Goal: Task Accomplishment & Management: Use online tool/utility

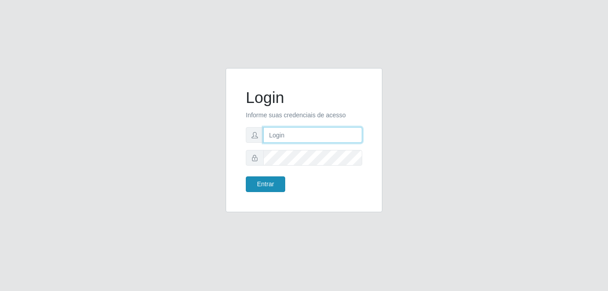
type input "[PERSON_NAME]"
click at [266, 178] on button "Entrar" at bounding box center [265, 184] width 39 height 16
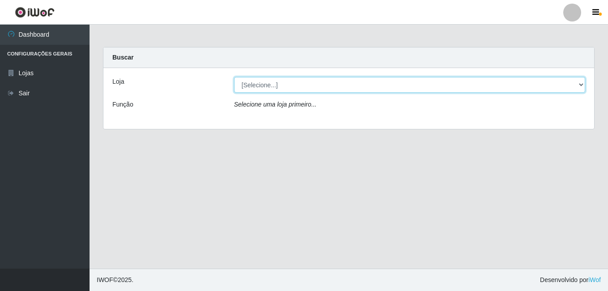
click at [334, 89] on select "[Selecione...] [PERSON_NAME]" at bounding box center [409, 85] width 351 height 16
select select "230"
click at [234, 77] on select "[Selecione...] [PERSON_NAME]" at bounding box center [409, 85] width 351 height 16
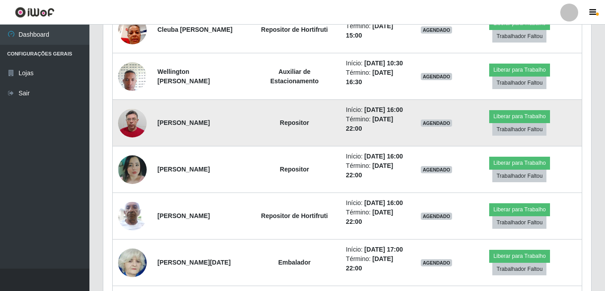
scroll to position [389, 0]
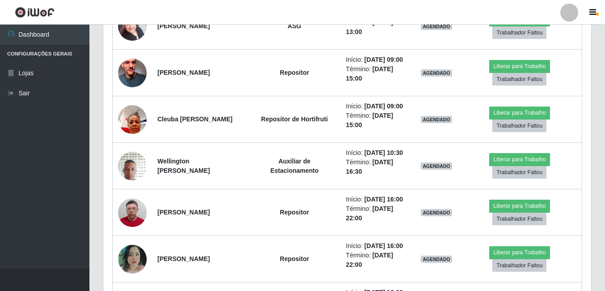
click at [318, 1] on header "Perfil Alterar Senha Sair" at bounding box center [302, 12] width 605 height 25
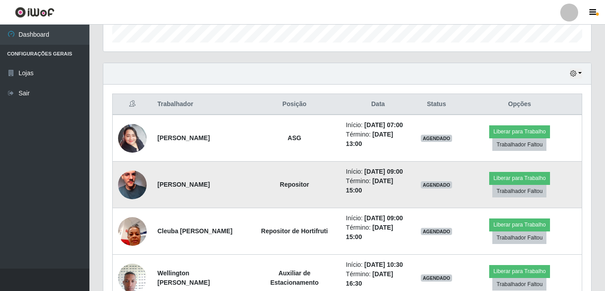
scroll to position [255, 0]
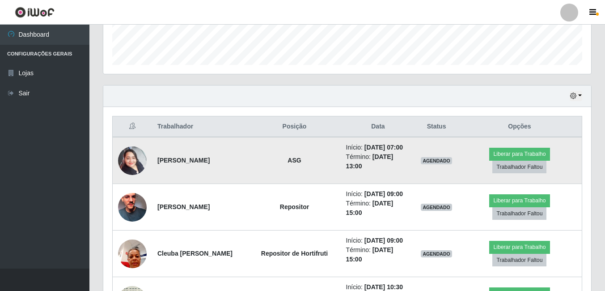
click at [138, 150] on img at bounding box center [132, 160] width 29 height 38
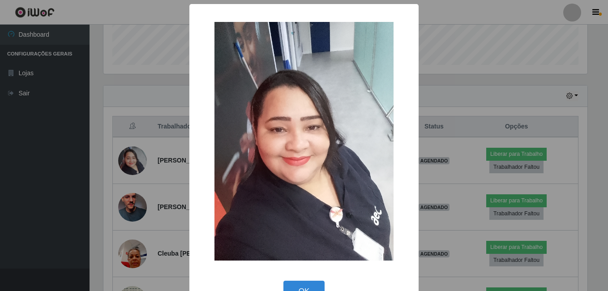
click at [156, 131] on div "× OK Cancel" at bounding box center [304, 145] width 608 height 291
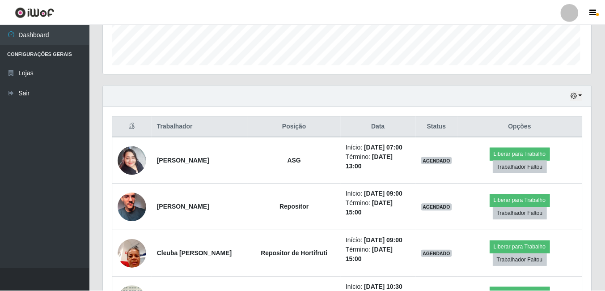
scroll to position [186, 488]
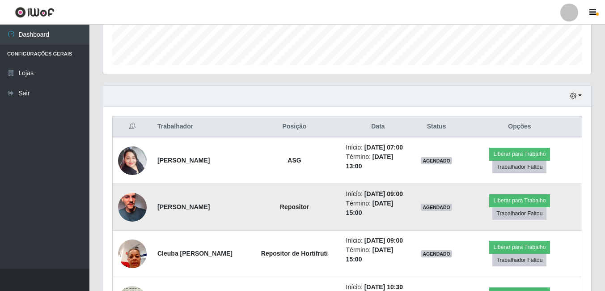
click at [139, 205] on img at bounding box center [132, 207] width 29 height 51
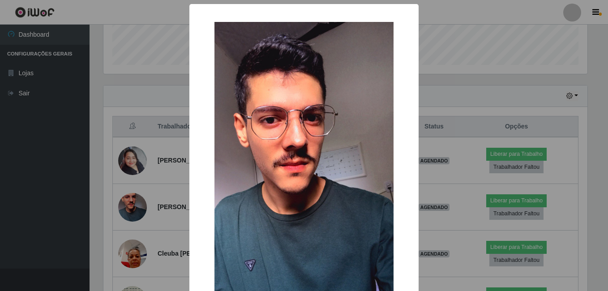
click at [139, 122] on div "× OK Cancel" at bounding box center [304, 145] width 608 height 291
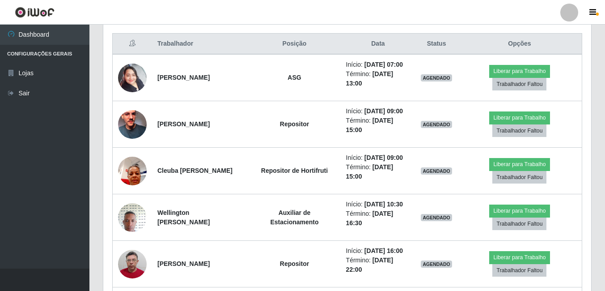
scroll to position [345, 0]
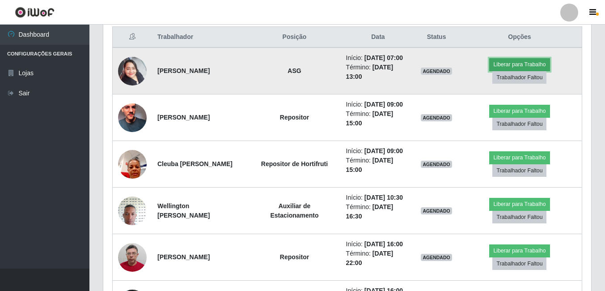
click at [521, 61] on button "Liberar para Trabalho" at bounding box center [520, 64] width 60 height 13
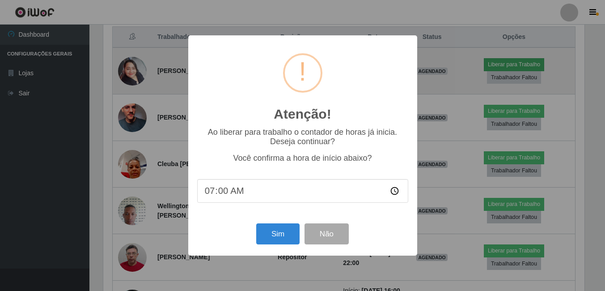
scroll to position [186, 484]
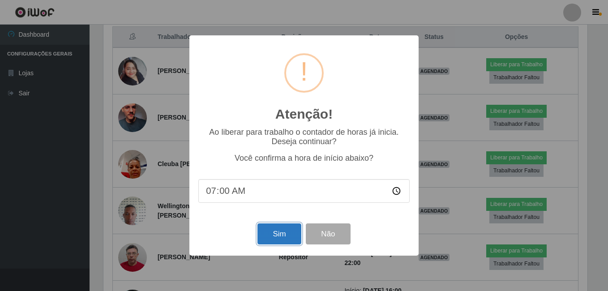
click at [272, 228] on button "Sim" at bounding box center [278, 233] width 43 height 21
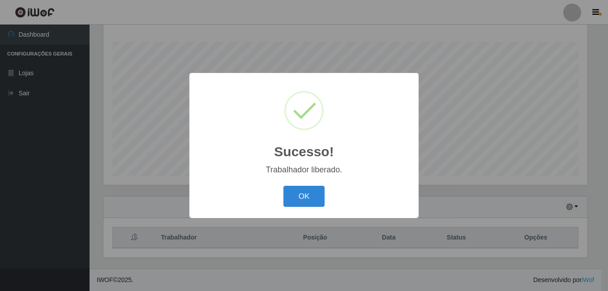
click at [283, 186] on button "OK" at bounding box center [304, 196] width 42 height 21
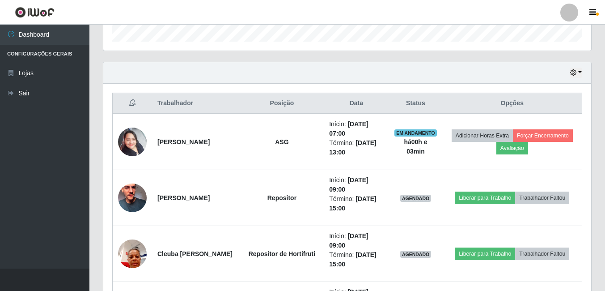
scroll to position [323, 0]
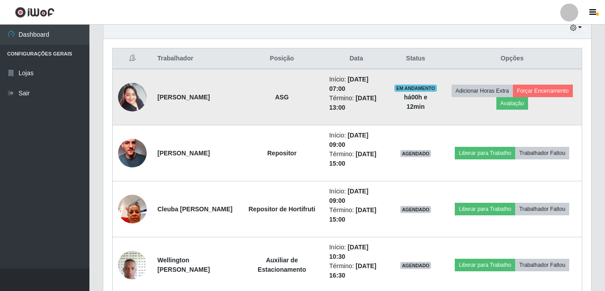
click at [312, 71] on td "ASG" at bounding box center [282, 97] width 84 height 56
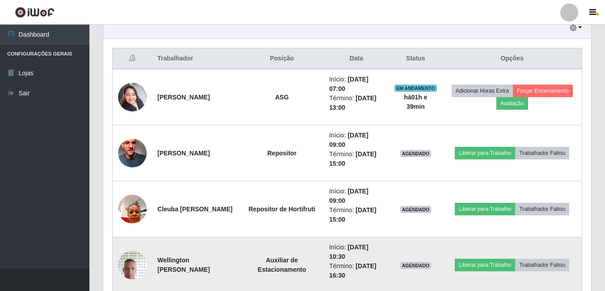
scroll to position [368, 0]
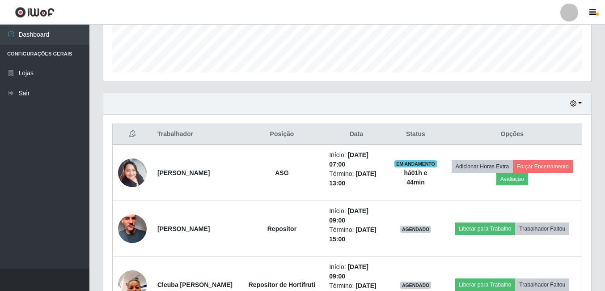
scroll to position [189, 0]
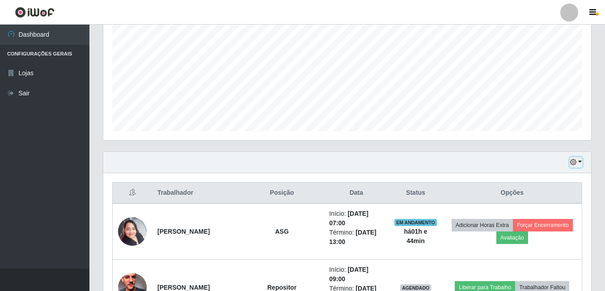
click at [582, 165] on button "button" at bounding box center [576, 162] width 13 height 10
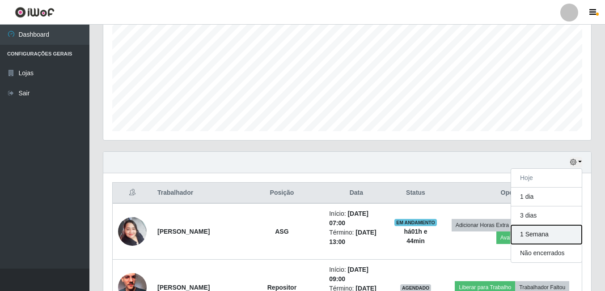
click at [539, 232] on button "1 Semana" at bounding box center [546, 234] width 71 height 19
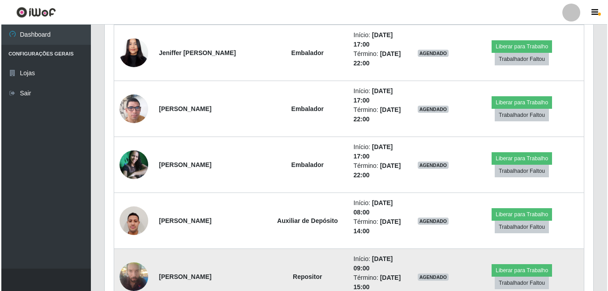
scroll to position [950, 0]
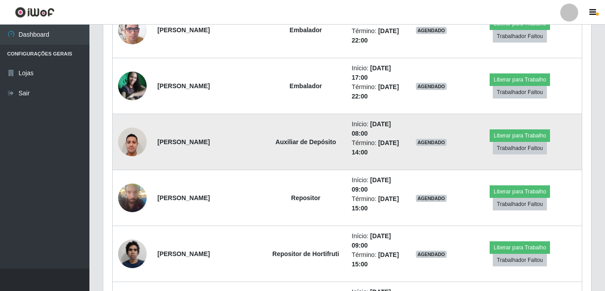
click at [129, 139] on img at bounding box center [132, 142] width 29 height 38
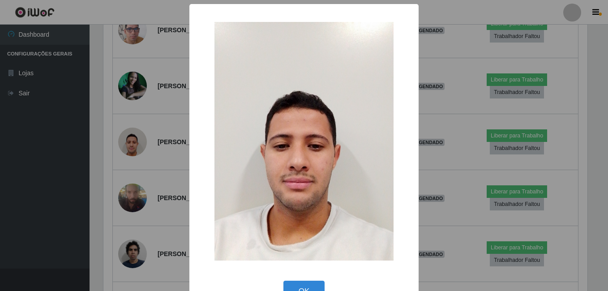
click at [120, 180] on div "× OK Cancel" at bounding box center [304, 145] width 608 height 291
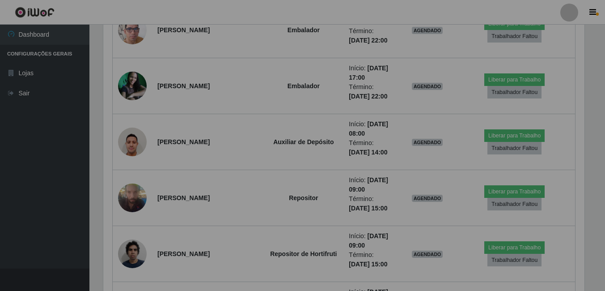
scroll to position [186, 488]
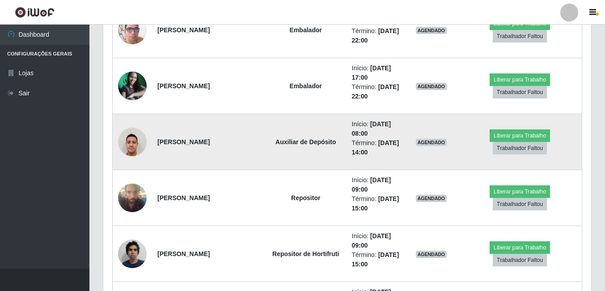
click at [140, 144] on img at bounding box center [132, 142] width 29 height 38
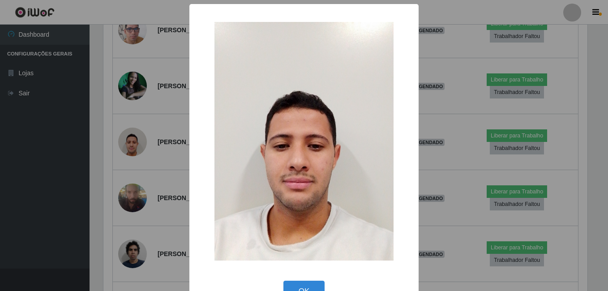
click at [105, 166] on div "× OK Cancel" at bounding box center [304, 145] width 608 height 291
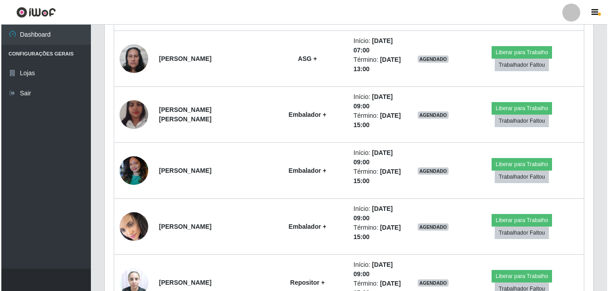
scroll to position [2605, 0]
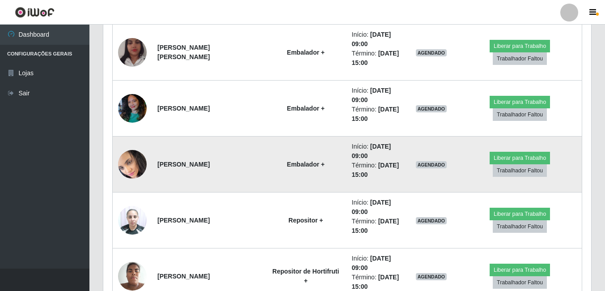
click at [139, 162] on img at bounding box center [132, 164] width 29 height 31
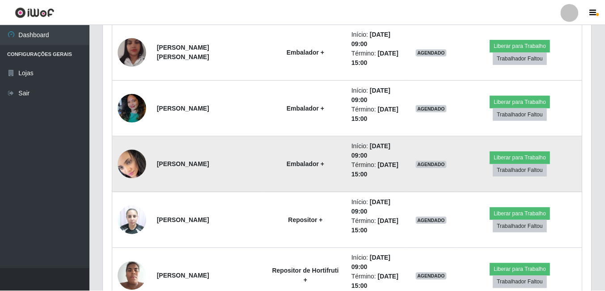
scroll to position [186, 484]
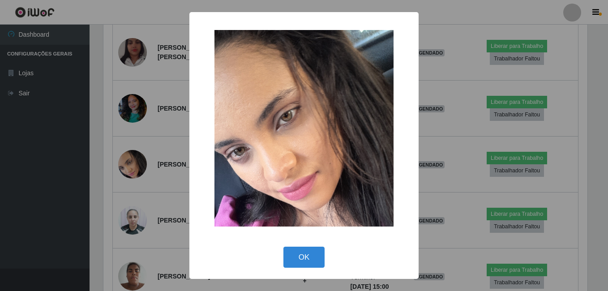
click at [117, 188] on div "× OK Cancel" at bounding box center [304, 145] width 608 height 291
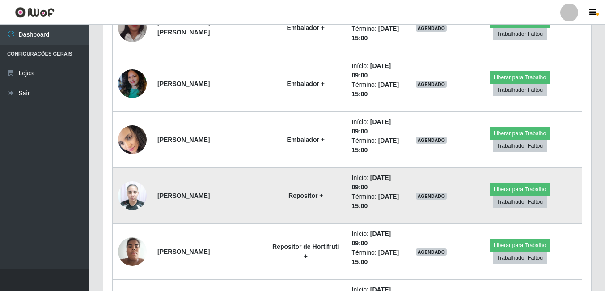
scroll to position [2739, 0]
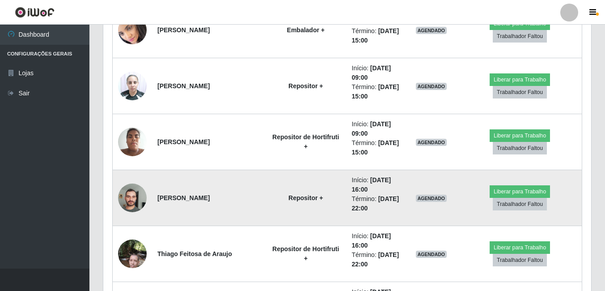
click at [124, 197] on img at bounding box center [132, 198] width 29 height 38
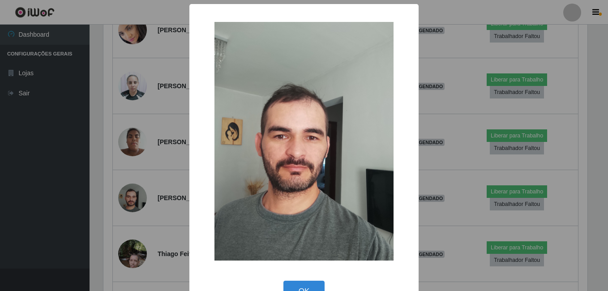
click at [119, 200] on div "× OK Cancel" at bounding box center [304, 145] width 608 height 291
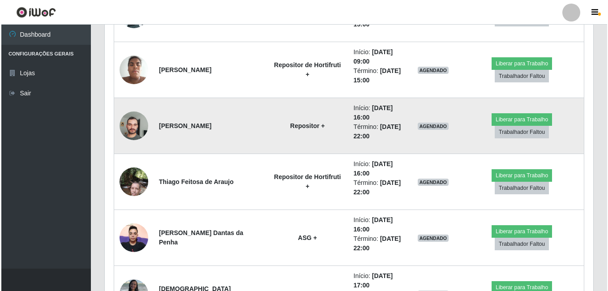
scroll to position [2829, 0]
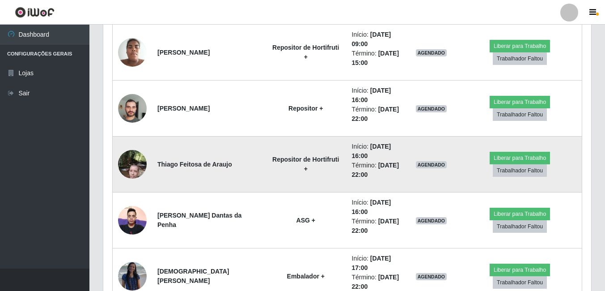
click at [137, 167] on img at bounding box center [132, 164] width 29 height 38
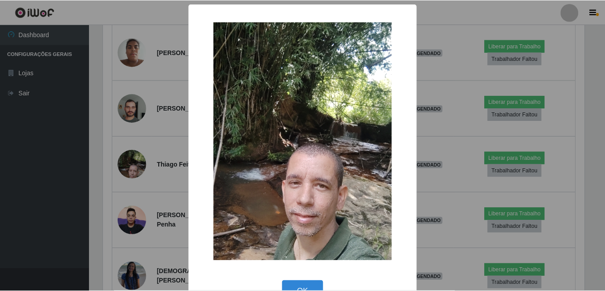
scroll to position [186, 484]
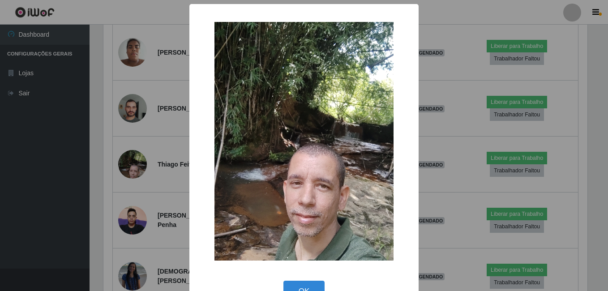
click at [120, 181] on div "× OK Cancel" at bounding box center [304, 145] width 608 height 291
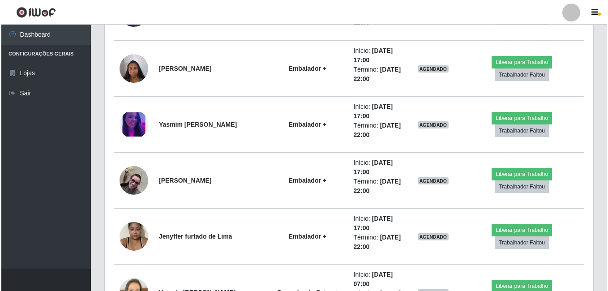
scroll to position [3097, 0]
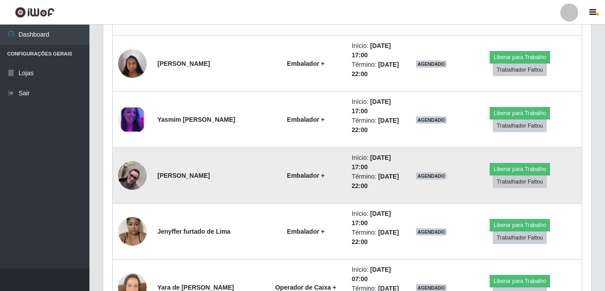
click at [127, 178] on img at bounding box center [132, 175] width 29 height 29
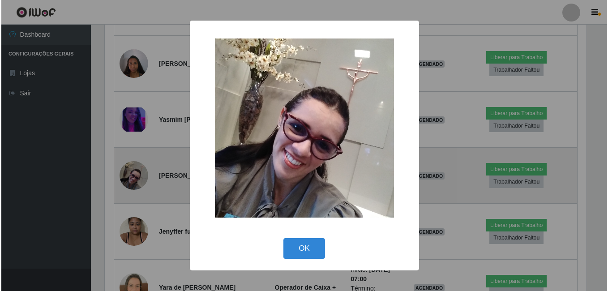
scroll to position [0, 0]
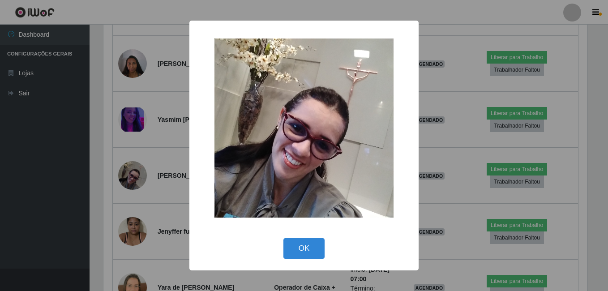
click at [111, 195] on div "× OK Cancel" at bounding box center [304, 145] width 608 height 291
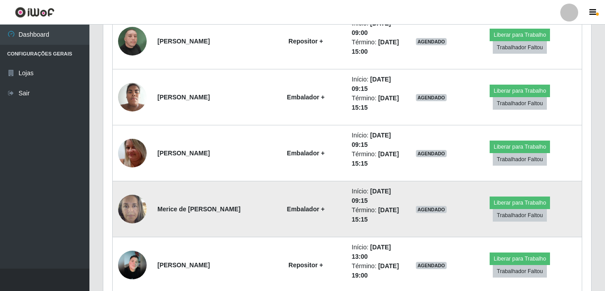
click at [132, 208] on img at bounding box center [132, 209] width 29 height 38
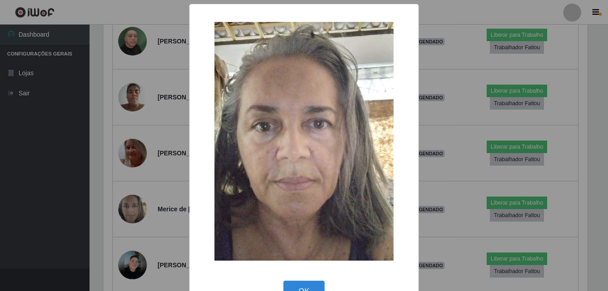
click at [117, 223] on div "× OK Cancel" at bounding box center [304, 145] width 608 height 291
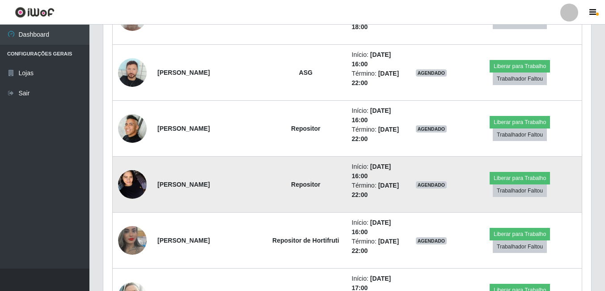
scroll to position [2024, 0]
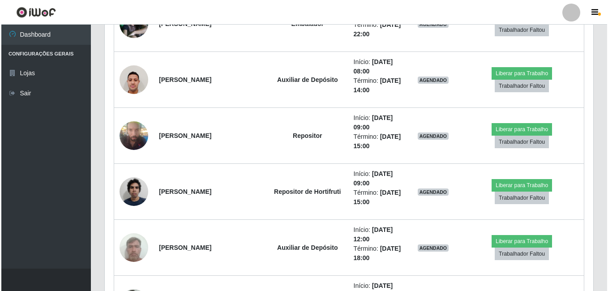
scroll to position [967, 0]
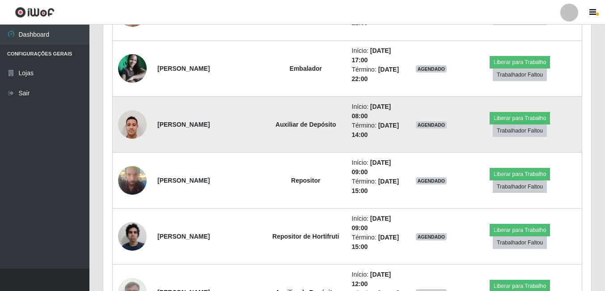
click at [127, 126] on img at bounding box center [132, 124] width 29 height 38
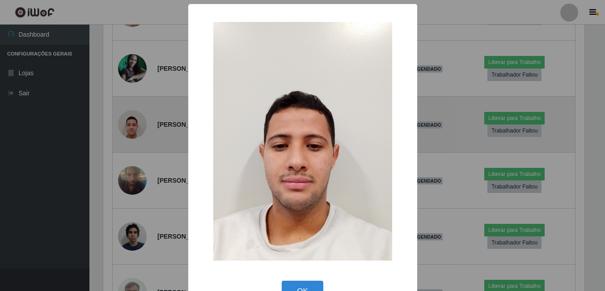
scroll to position [186, 484]
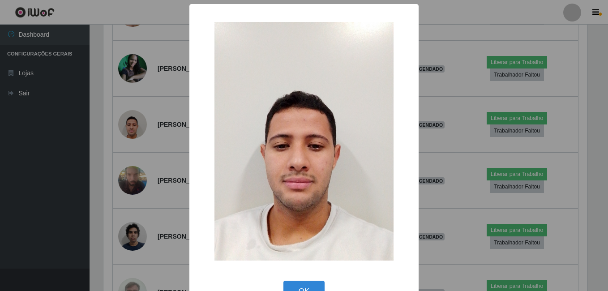
click at [122, 139] on div "× OK Cancel" at bounding box center [304, 145] width 608 height 291
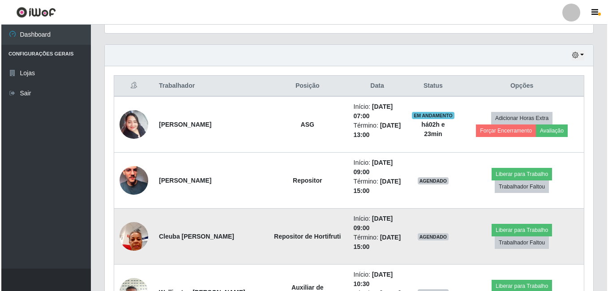
scroll to position [341, 0]
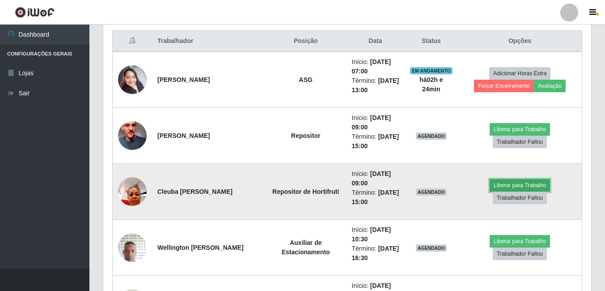
click at [516, 182] on button "Liberar para Trabalho" at bounding box center [520, 185] width 60 height 13
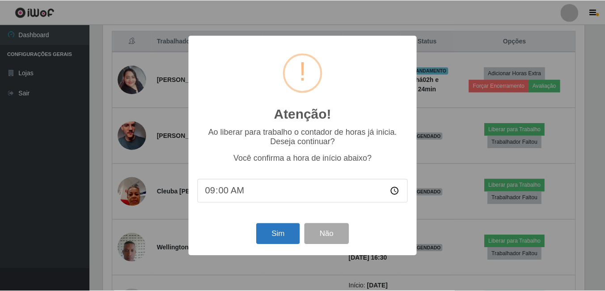
scroll to position [186, 484]
click at [268, 232] on button "Sim" at bounding box center [278, 233] width 43 height 21
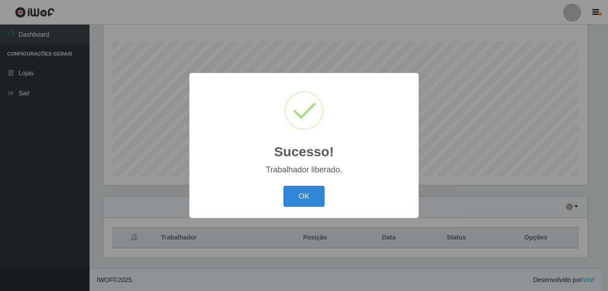
click at [283, 186] on button "OK" at bounding box center [304, 196] width 42 height 21
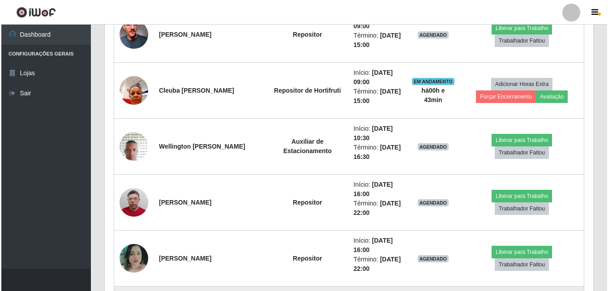
scroll to position [457, 0]
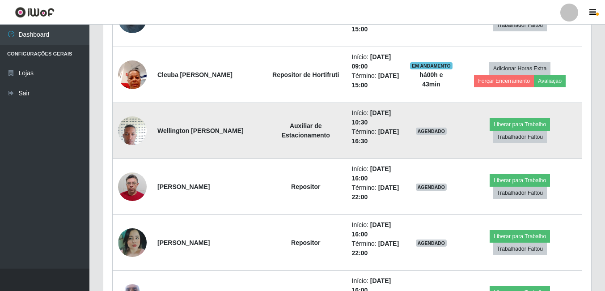
click at [128, 129] on img at bounding box center [132, 130] width 29 height 38
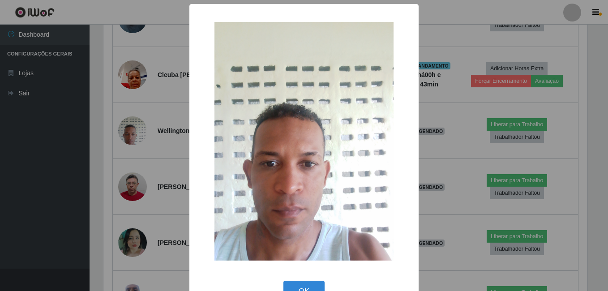
click at [120, 131] on div "× OK Cancel" at bounding box center [304, 145] width 608 height 291
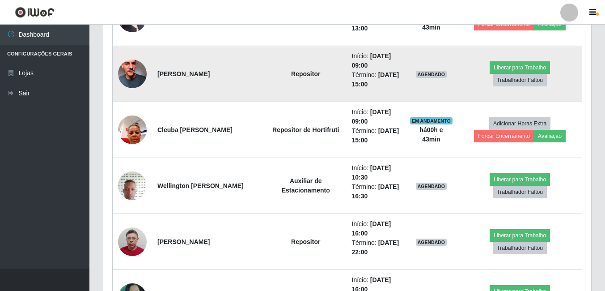
scroll to position [368, 0]
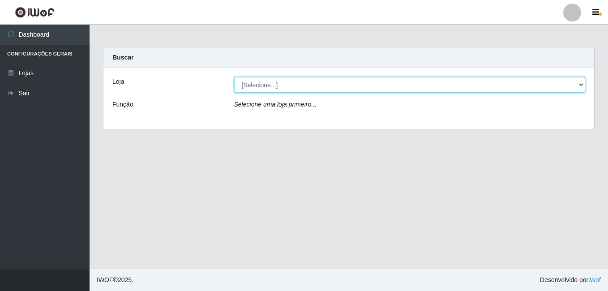
click at [287, 83] on select "[Selecione...] [PERSON_NAME]" at bounding box center [409, 85] width 351 height 16
select select "230"
click at [234, 77] on select "[Selecione...] [PERSON_NAME]" at bounding box center [409, 85] width 351 height 16
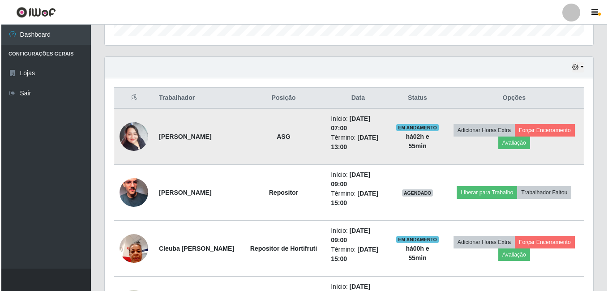
scroll to position [268, 0]
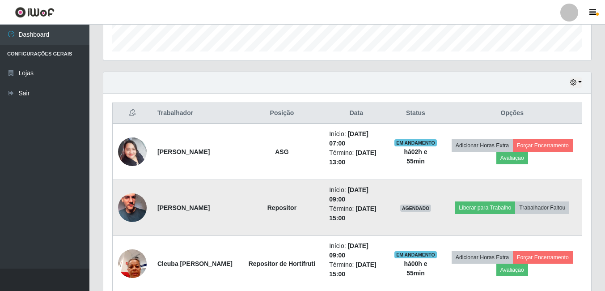
click at [132, 216] on img at bounding box center [132, 207] width 29 height 51
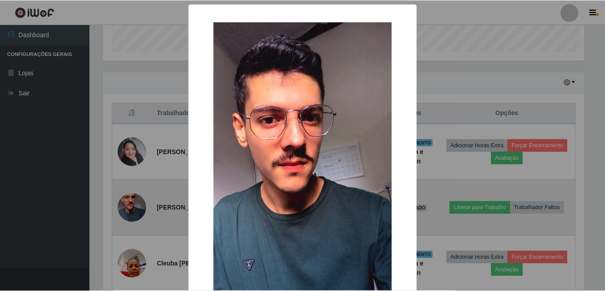
scroll to position [186, 484]
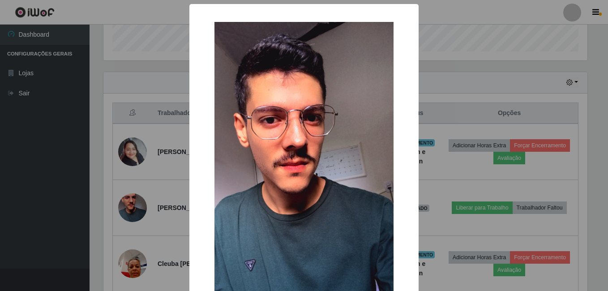
click at [101, 187] on div "× OK Cancel" at bounding box center [304, 145] width 608 height 291
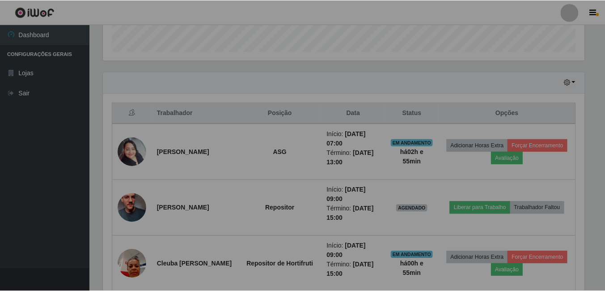
scroll to position [186, 488]
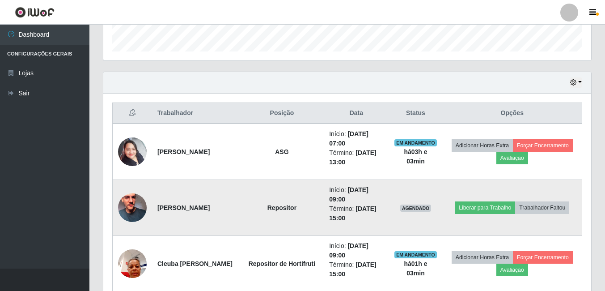
drag, startPoint x: 237, startPoint y: 210, endPoint x: 154, endPoint y: 209, distance: 82.3
click at [154, 209] on td "[PERSON_NAME]" at bounding box center [196, 208] width 88 height 56
copy strong "[PERSON_NAME]"
click at [253, 211] on td "Repositor" at bounding box center [282, 208] width 84 height 56
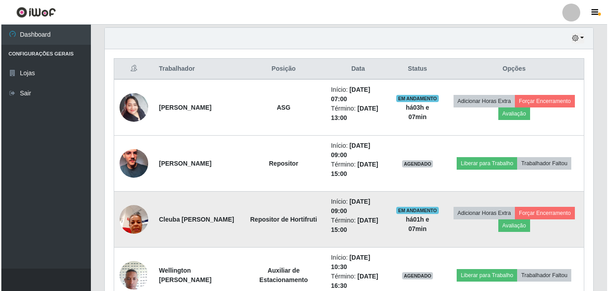
scroll to position [313, 0]
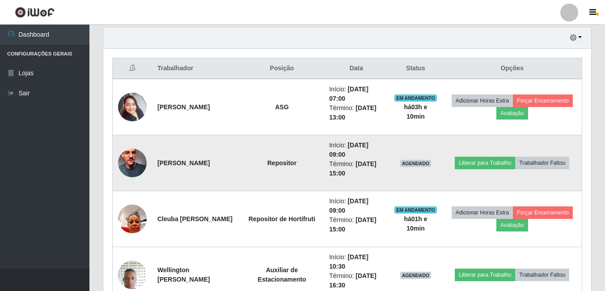
click at [233, 155] on td "[PERSON_NAME]" at bounding box center [196, 163] width 88 height 56
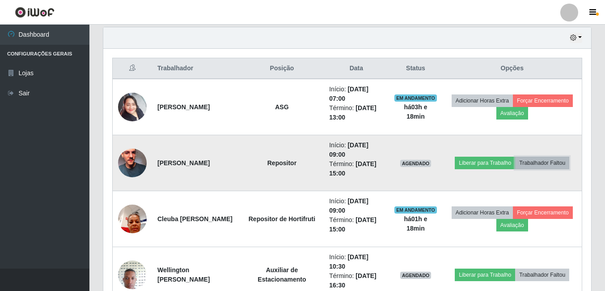
click at [553, 162] on button "Trabalhador Faltou" at bounding box center [543, 163] width 54 height 13
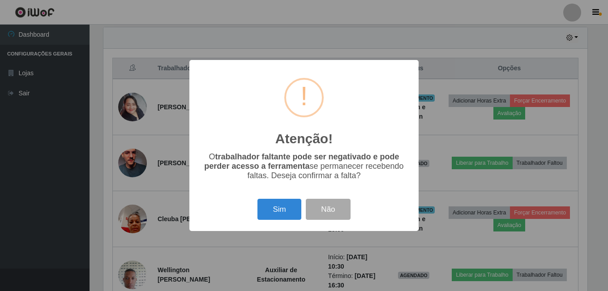
scroll to position [186, 484]
click at [270, 213] on button "Sim" at bounding box center [278, 209] width 43 height 21
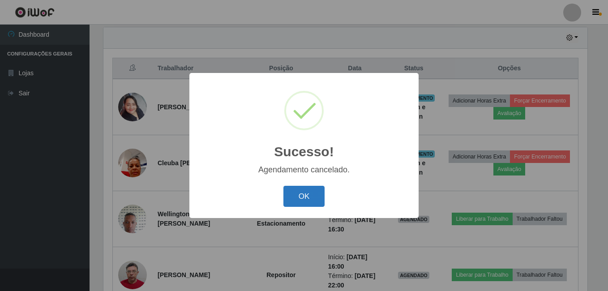
click at [284, 197] on button "OK" at bounding box center [304, 196] width 42 height 21
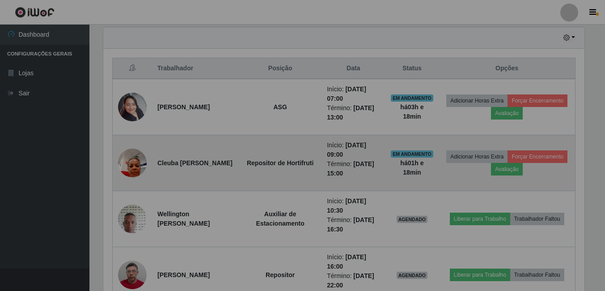
scroll to position [186, 488]
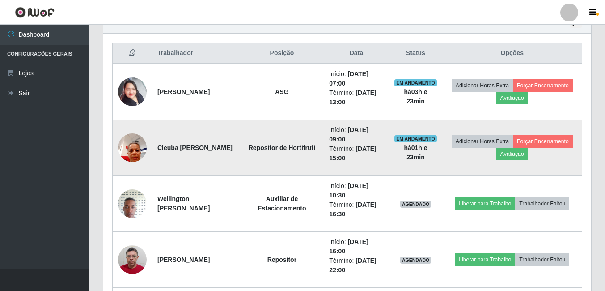
scroll to position [358, 0]
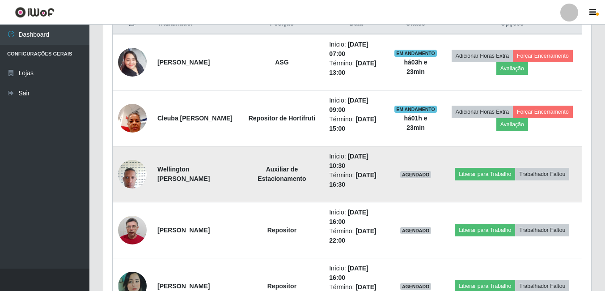
click at [134, 172] on img at bounding box center [132, 174] width 29 height 38
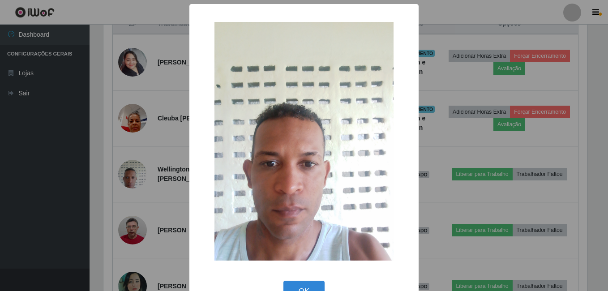
click at [126, 179] on div "× OK Cancel" at bounding box center [304, 145] width 608 height 291
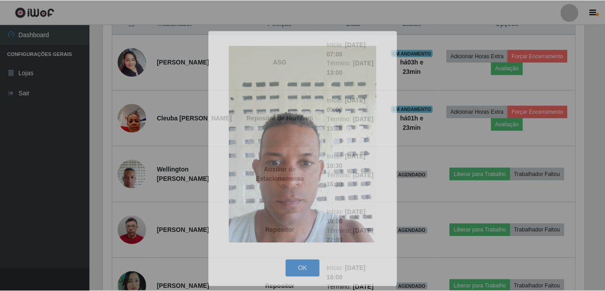
scroll to position [186, 488]
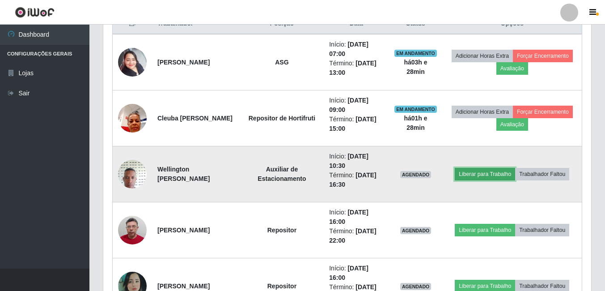
click at [501, 178] on button "Liberar para Trabalho" at bounding box center [485, 174] width 60 height 13
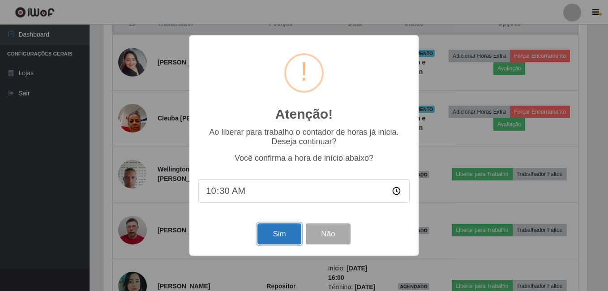
click at [276, 236] on button "Sim" at bounding box center [278, 233] width 43 height 21
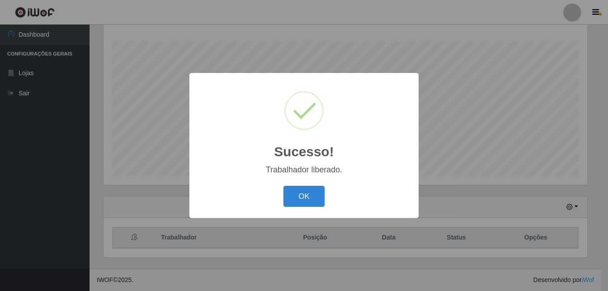
click at [283, 186] on button "OK" at bounding box center [304, 196] width 42 height 21
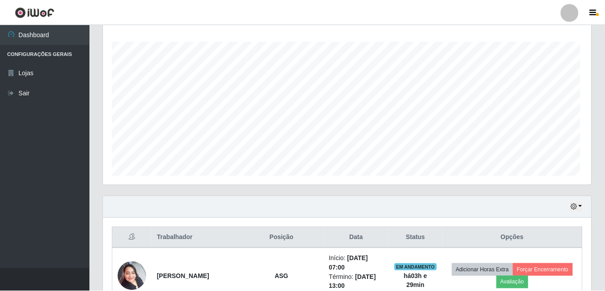
scroll to position [186, 488]
